Goal: Information Seeking & Learning: Check status

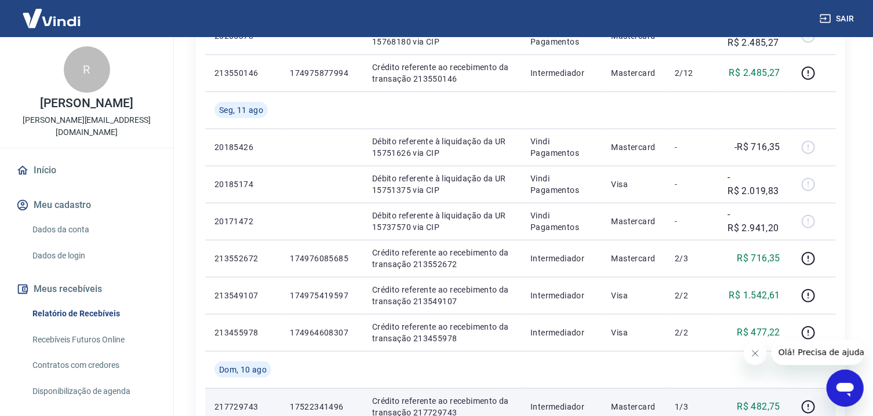
scroll to position [392, 0]
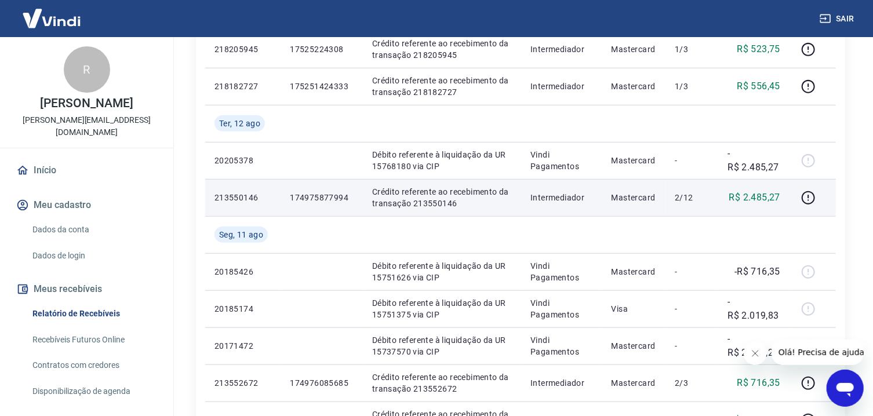
click at [444, 207] on p "Crédito referente ao recebimento da transação 213550146" at bounding box center [442, 197] width 140 height 23
copy p "213550146"
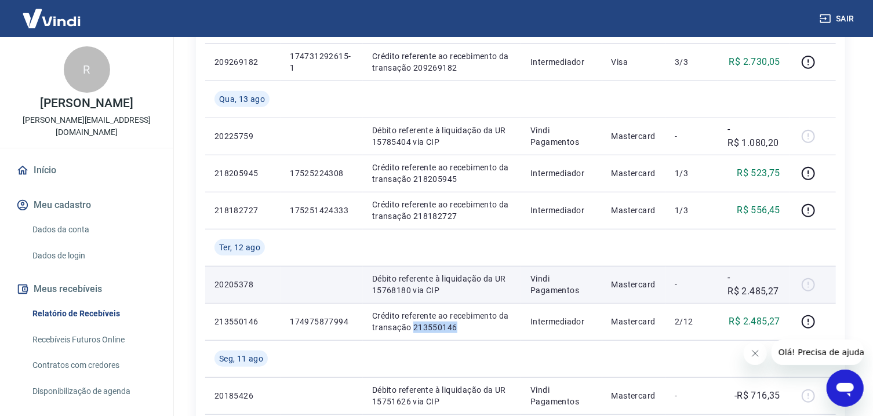
scroll to position [206, 0]
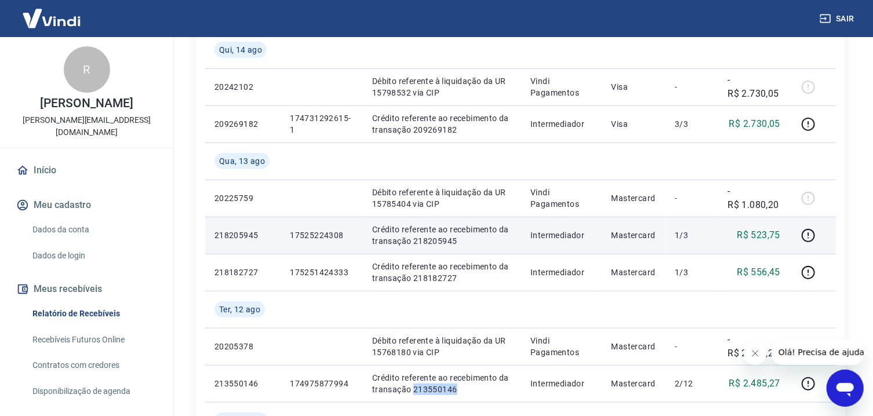
click at [565, 238] on p "Intermediador" at bounding box center [562, 236] width 62 height 12
click at [448, 242] on p "Crédito referente ao recebimento da transação 218205945" at bounding box center [442, 235] width 140 height 23
copy p "218205945"
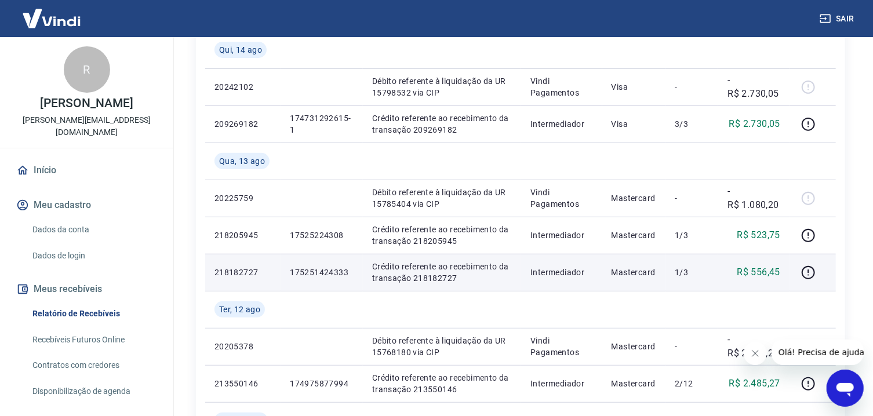
click at [444, 279] on p "Crédito referente ao recebimento da transação 218182727" at bounding box center [442, 272] width 140 height 23
copy p "218182727"
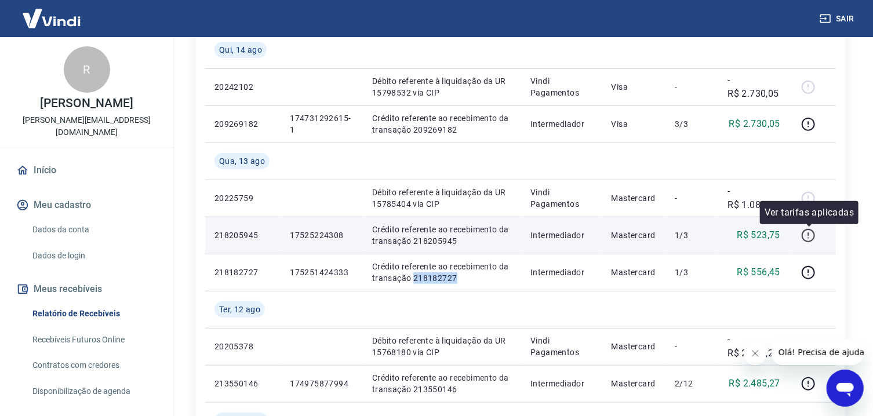
click at [813, 237] on icon "button" at bounding box center [808, 235] width 14 height 14
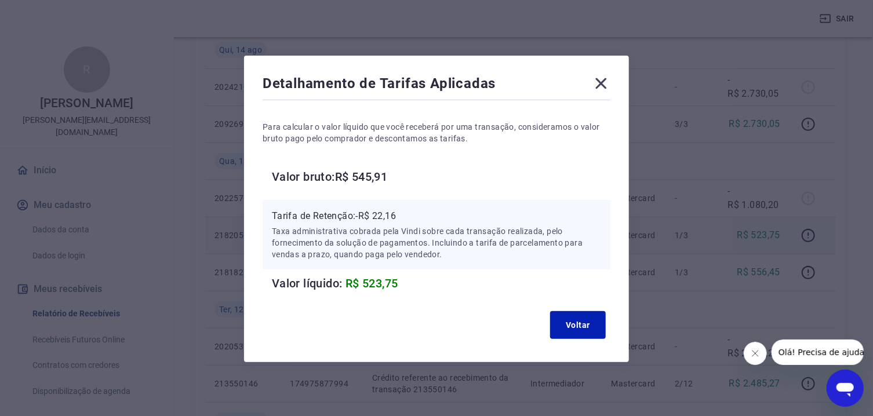
click at [599, 82] on icon at bounding box center [601, 83] width 11 height 11
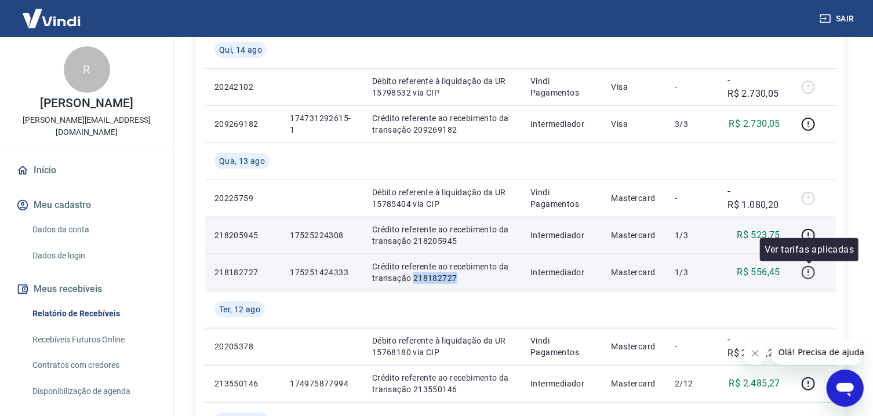
click at [807, 271] on icon "button" at bounding box center [808, 273] width 14 height 14
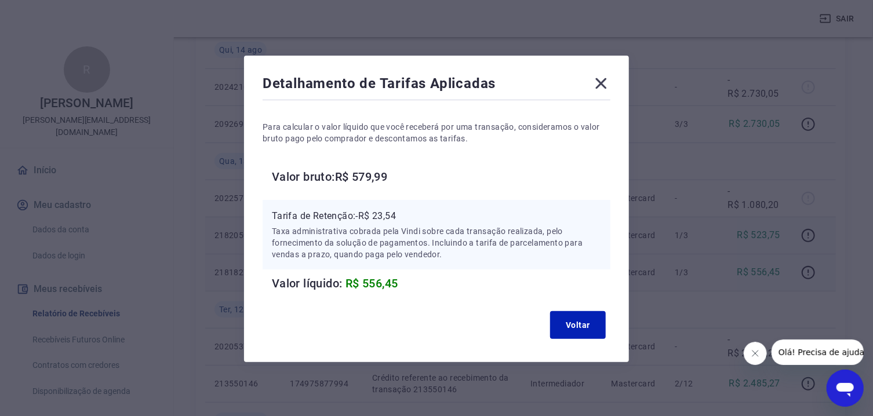
click at [606, 80] on icon at bounding box center [601, 83] width 19 height 19
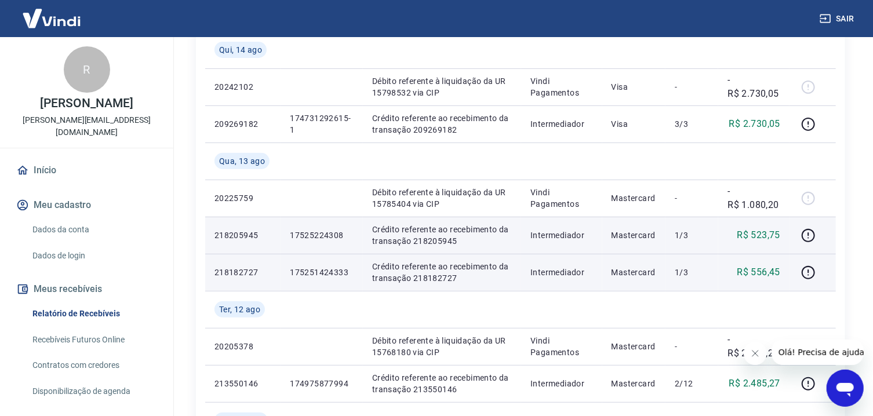
click at [840, 18] on button "Sair" at bounding box center [838, 18] width 42 height 21
